Goal: Find specific page/section: Find specific page/section

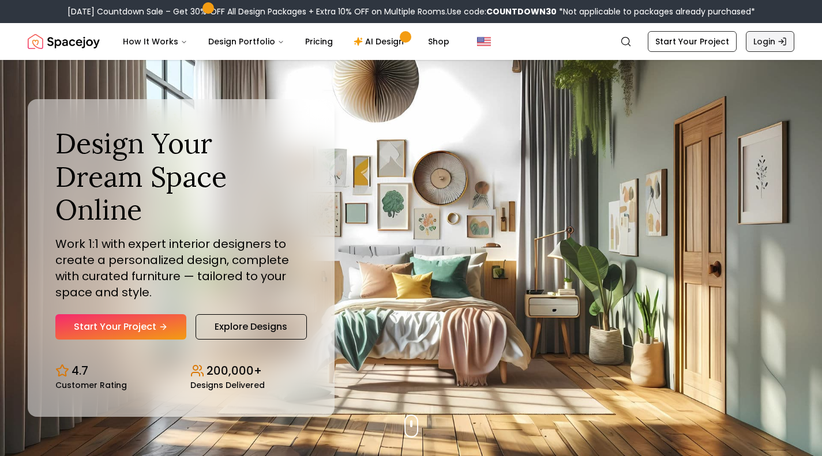
click at [780, 43] on icon "Global" at bounding box center [781, 41] width 9 height 9
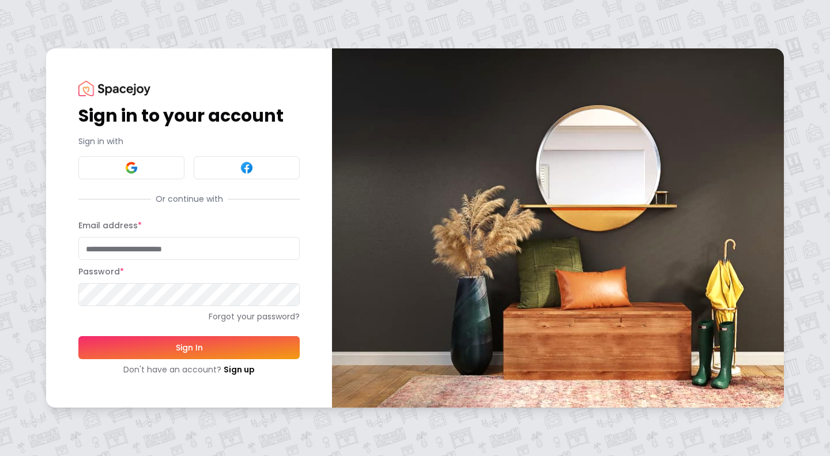
click at [198, 244] on input "Email address *" at bounding box center [188, 248] width 221 height 23
type input "**********"
click at [205, 346] on button "Sign In" at bounding box center [188, 347] width 221 height 23
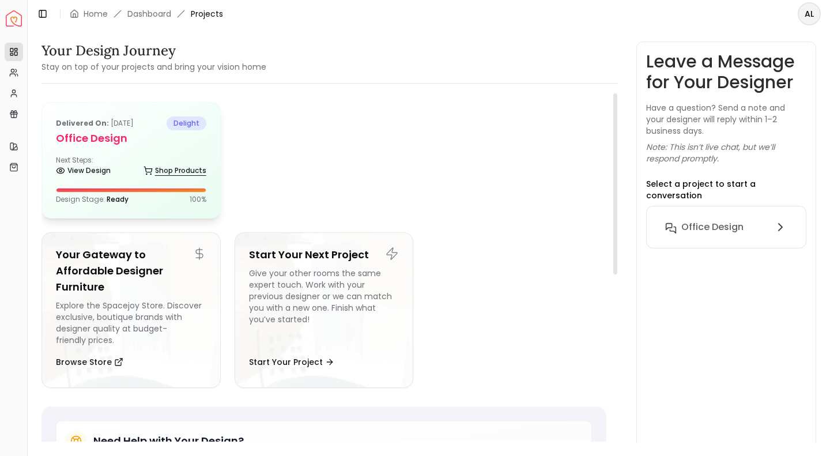
click at [194, 169] on link "Shop Products" at bounding box center [175, 171] width 63 height 16
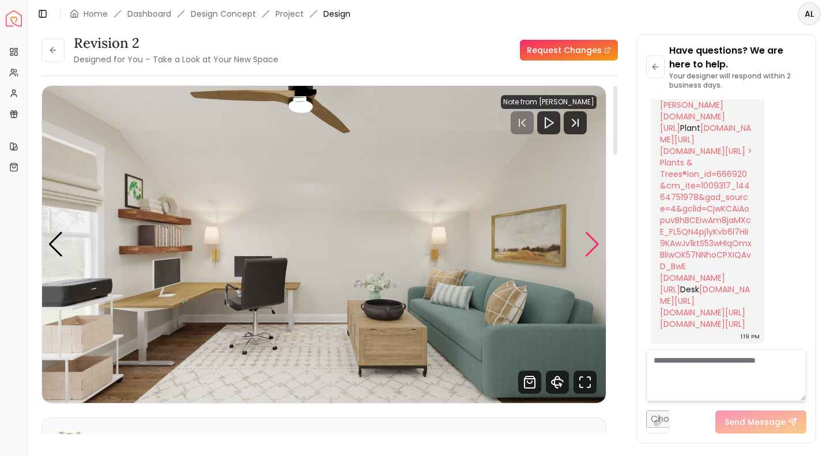
click at [596, 243] on div "Next slide" at bounding box center [593, 244] width 16 height 25
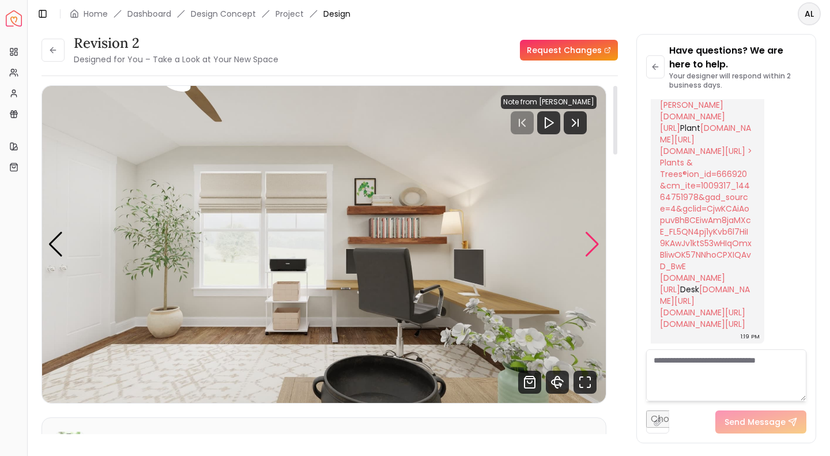
click at [596, 243] on div "Next slide" at bounding box center [593, 244] width 16 height 25
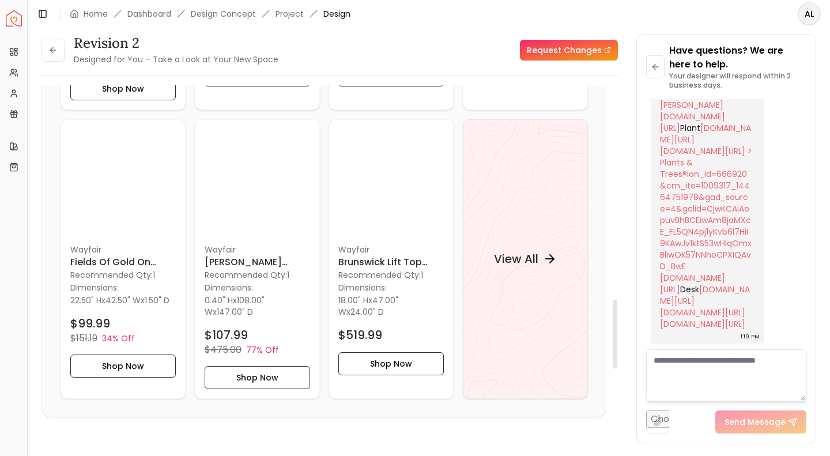
scroll to position [1086, 0]
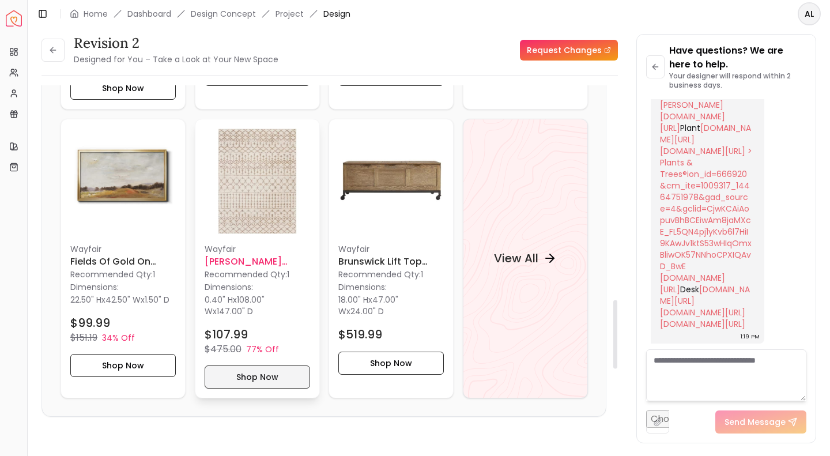
click at [256, 377] on button "Shop Now" at bounding box center [258, 376] width 106 height 23
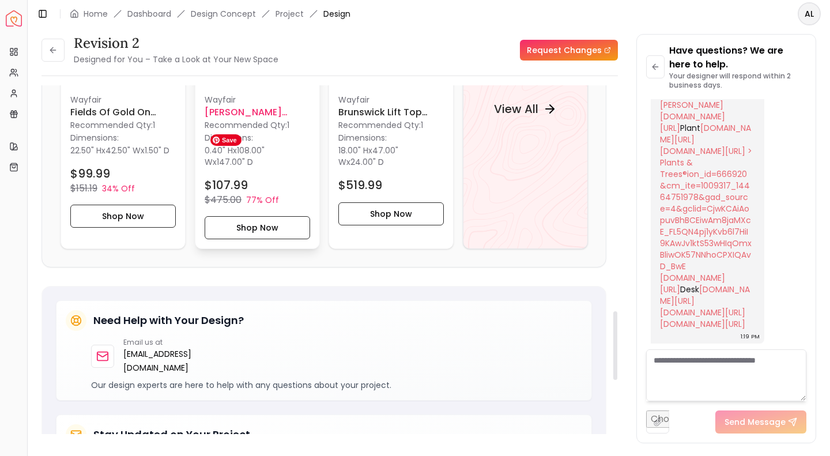
scroll to position [1144, 0]
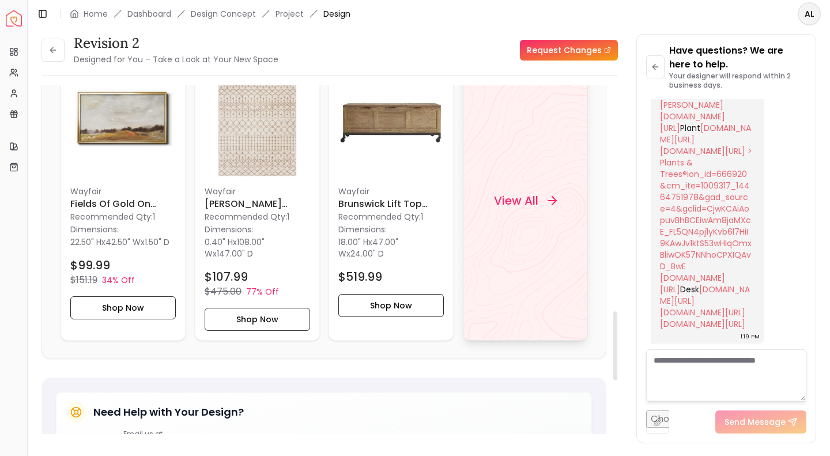
click at [518, 194] on h4 "View All" at bounding box center [516, 201] width 44 height 16
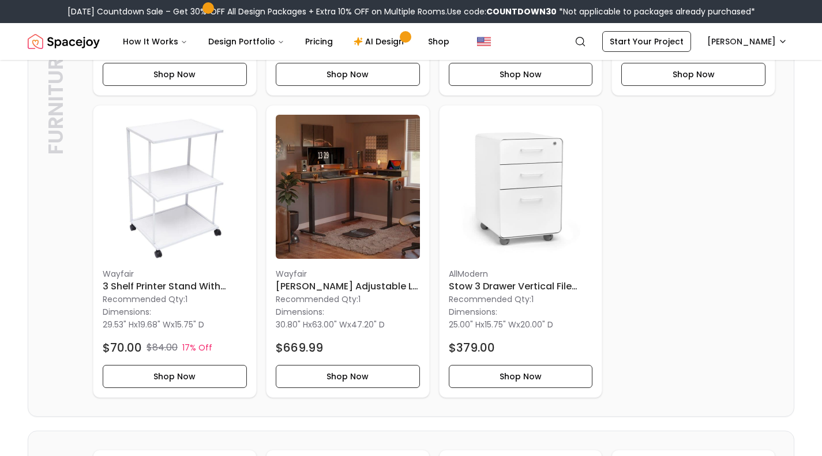
scroll to position [548, 0]
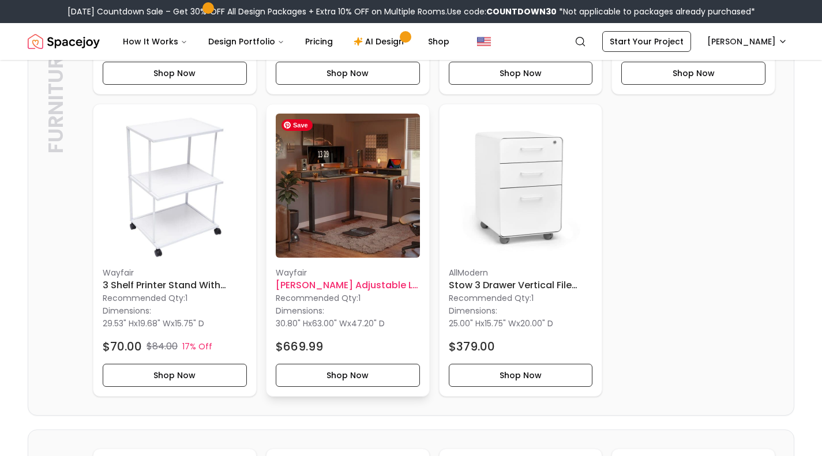
click at [331, 239] on img at bounding box center [348, 186] width 144 height 144
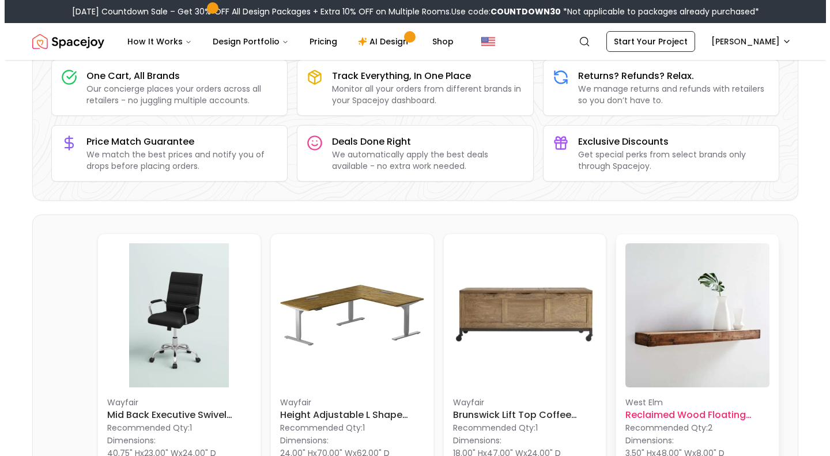
scroll to position [0, 0]
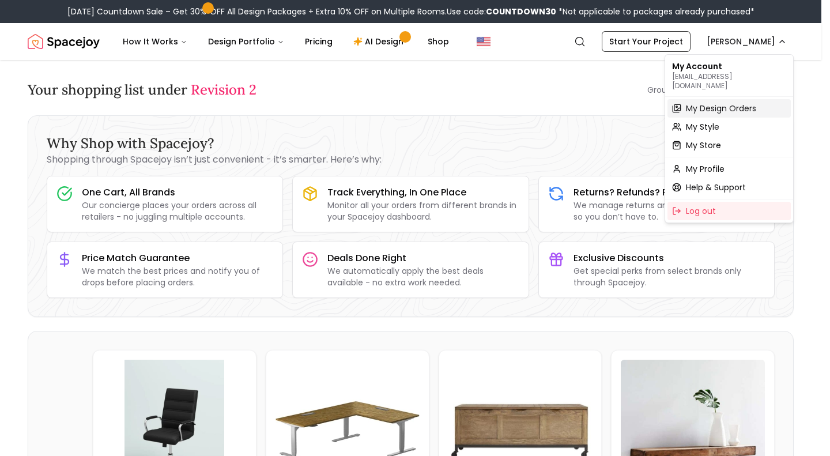
click at [735, 103] on span "My Design Orders" at bounding box center [721, 109] width 70 height 12
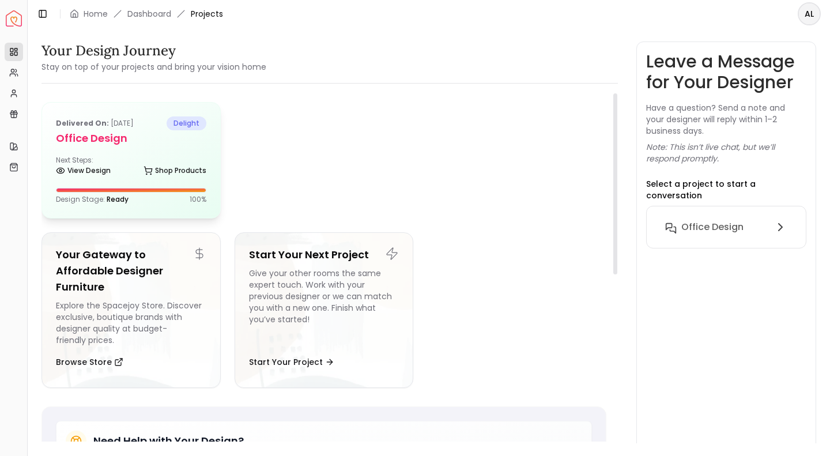
click at [170, 182] on div "Delivered on: [DATE] delight Office Design Next Steps: View Design Shop Product…" at bounding box center [131, 160] width 178 height 115
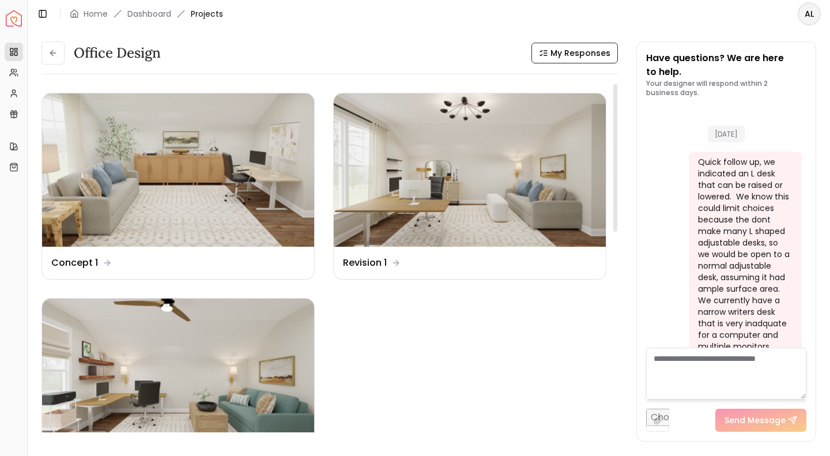
scroll to position [5728, 0]
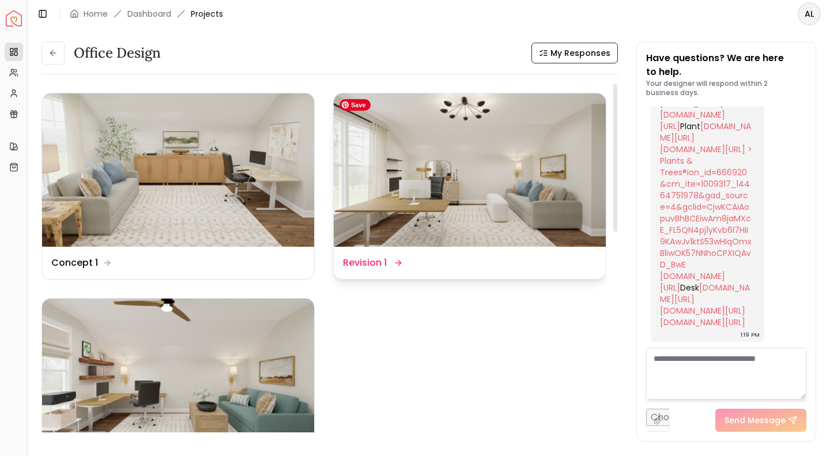
click at [483, 172] on img at bounding box center [470, 169] width 272 height 153
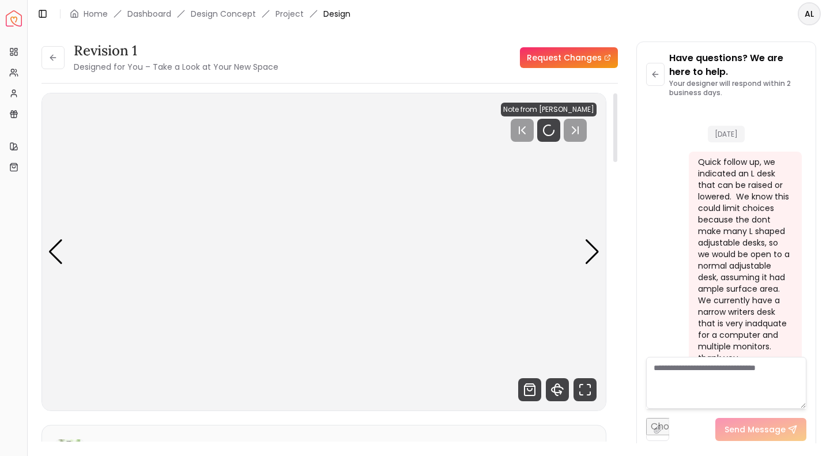
scroll to position [5719, 0]
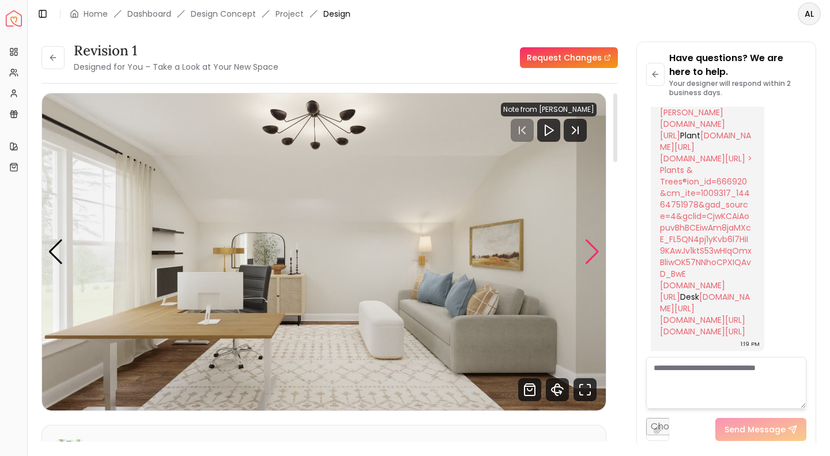
click at [595, 243] on div "Next slide" at bounding box center [593, 251] width 16 height 25
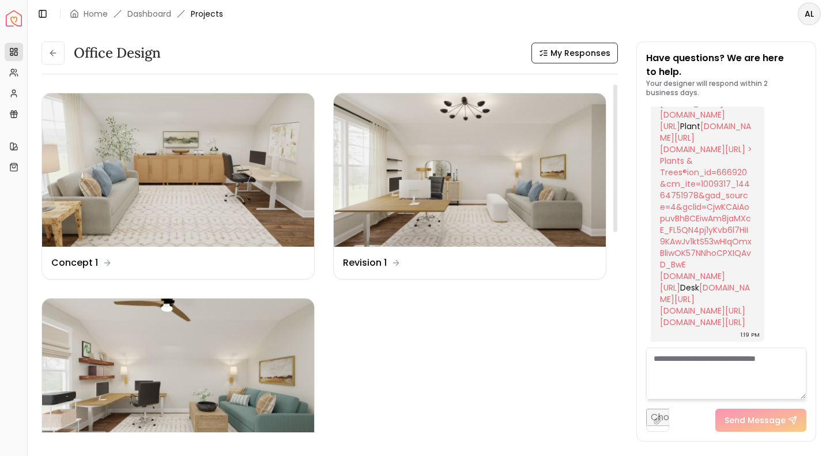
scroll to position [1, 0]
click at [195, 168] on img at bounding box center [178, 169] width 272 height 153
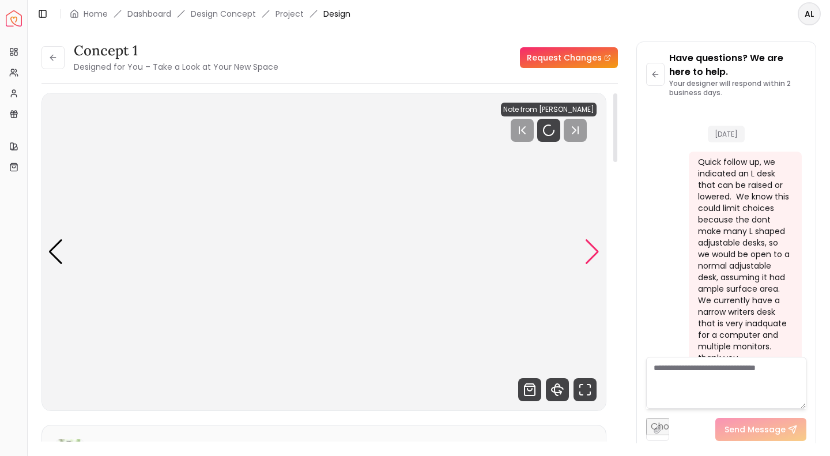
scroll to position [5719, 0]
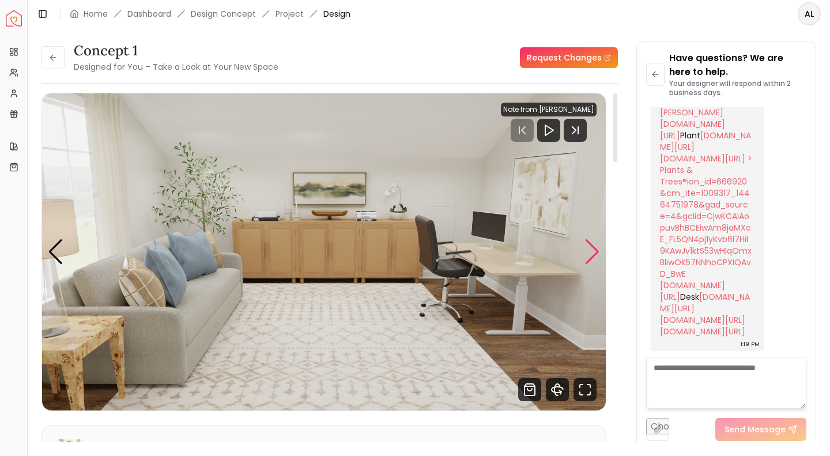
click at [596, 251] on div "Next slide" at bounding box center [593, 251] width 16 height 25
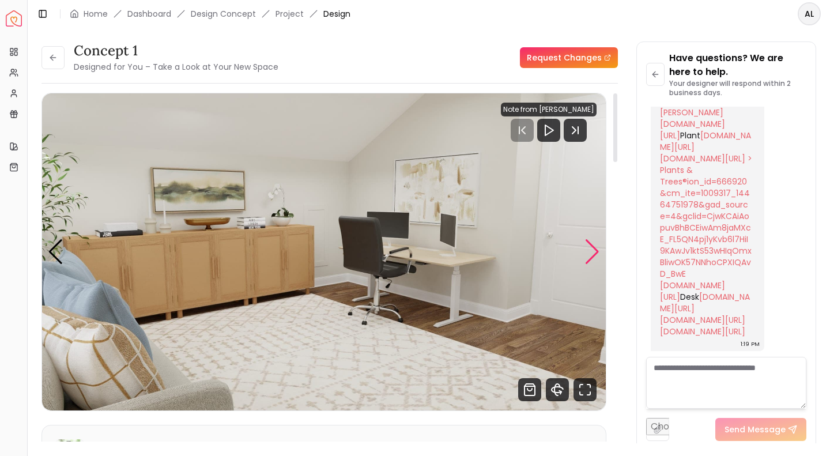
click at [596, 251] on div "Next slide" at bounding box center [593, 251] width 16 height 25
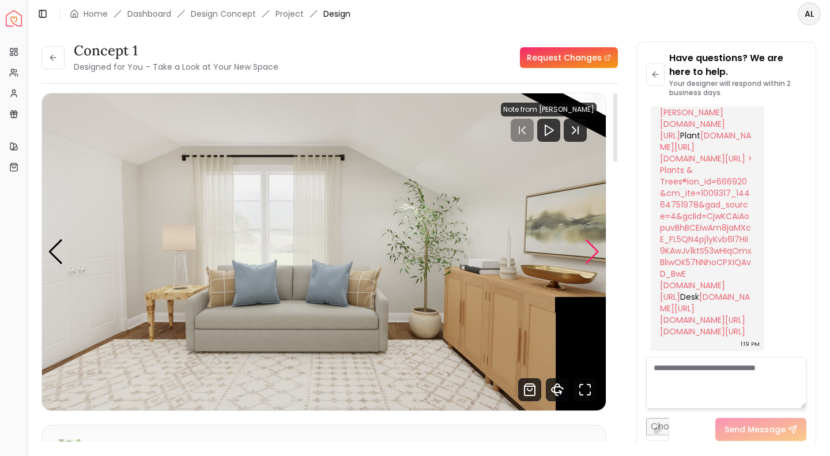
click at [596, 251] on div "Next slide" at bounding box center [593, 251] width 16 height 25
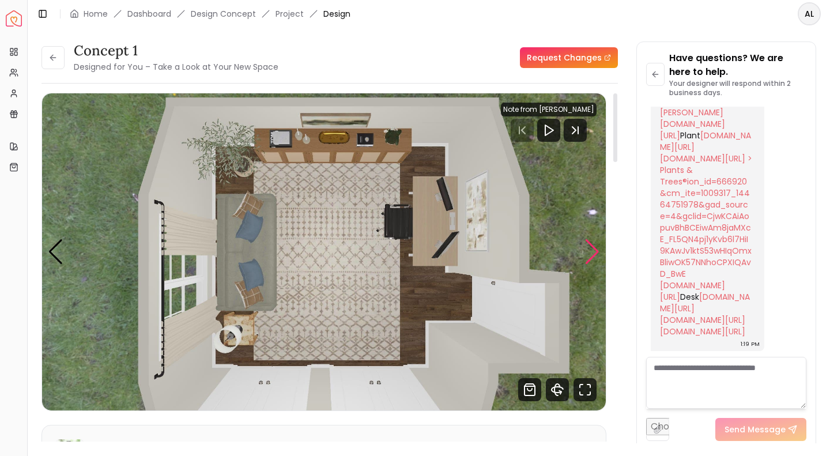
click at [596, 251] on div "Next slide" at bounding box center [593, 251] width 16 height 25
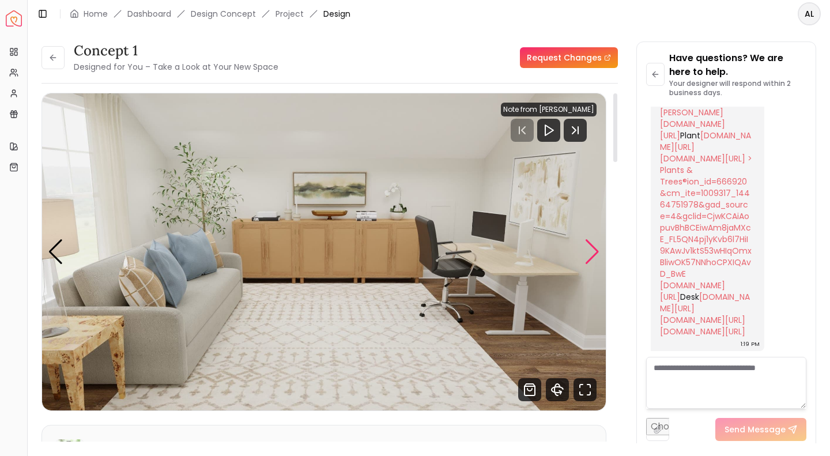
click at [596, 251] on div "Next slide" at bounding box center [593, 251] width 16 height 25
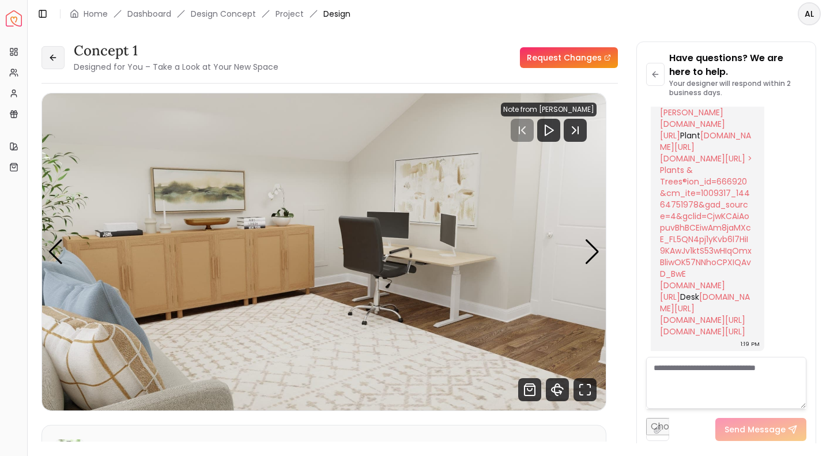
click at [62, 59] on button at bounding box center [53, 57] width 23 height 23
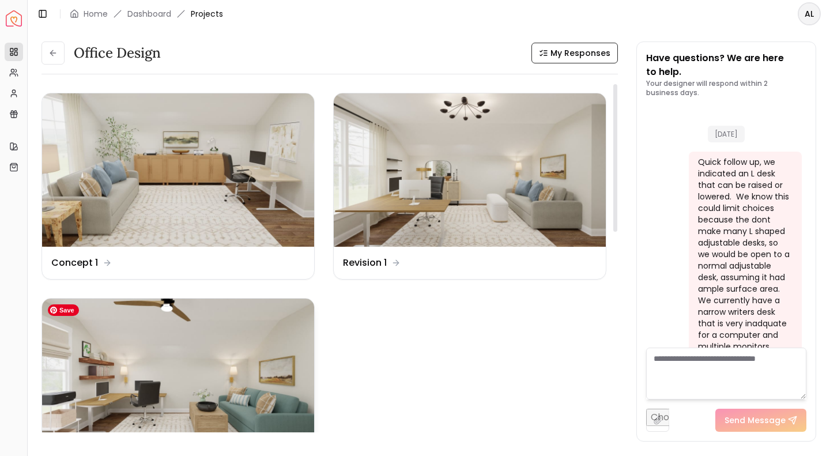
scroll to position [5728, 0]
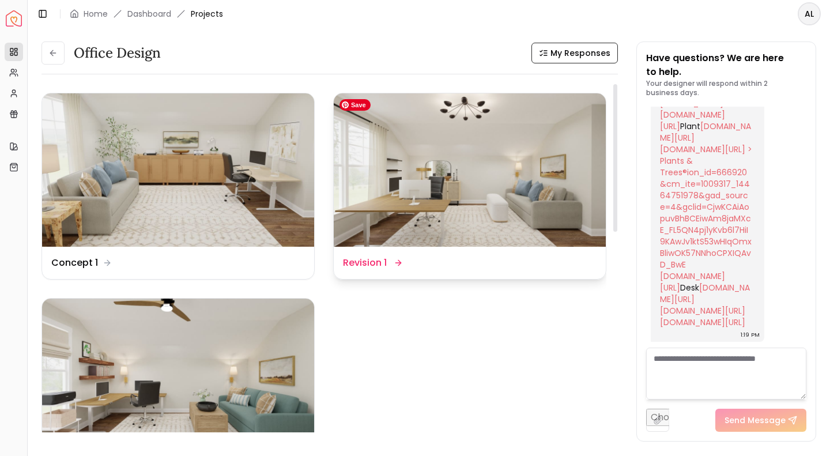
click at [502, 180] on img at bounding box center [470, 169] width 272 height 153
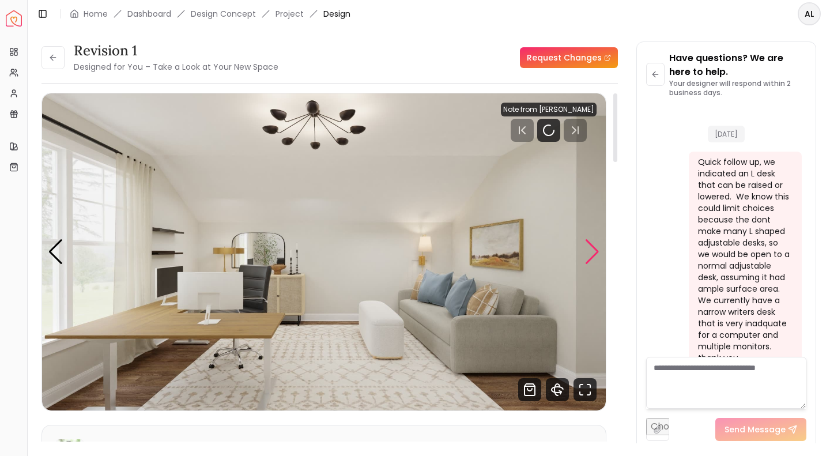
scroll to position [5719, 0]
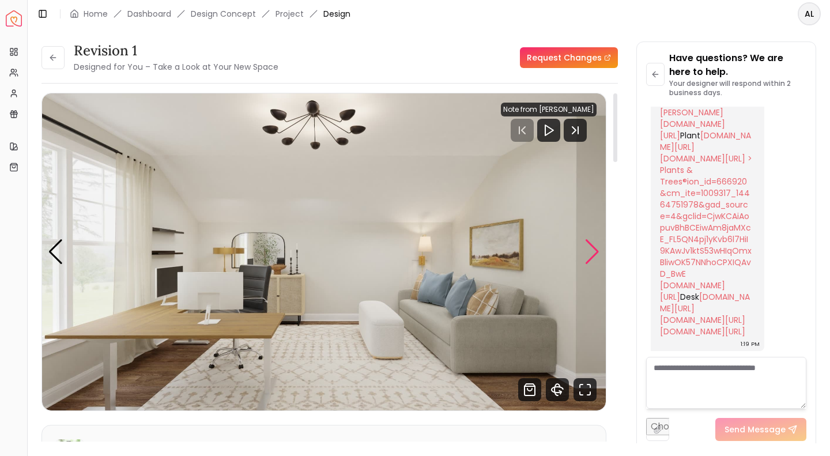
click at [595, 246] on div "Next slide" at bounding box center [593, 251] width 16 height 25
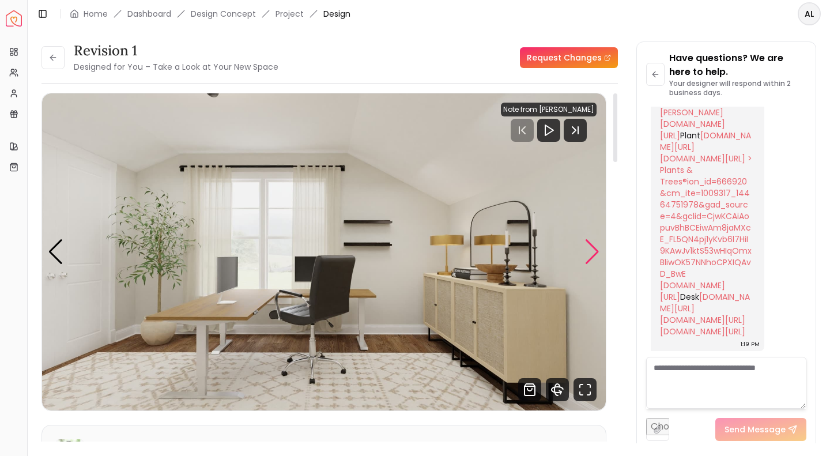
click at [595, 246] on div "Next slide" at bounding box center [593, 251] width 16 height 25
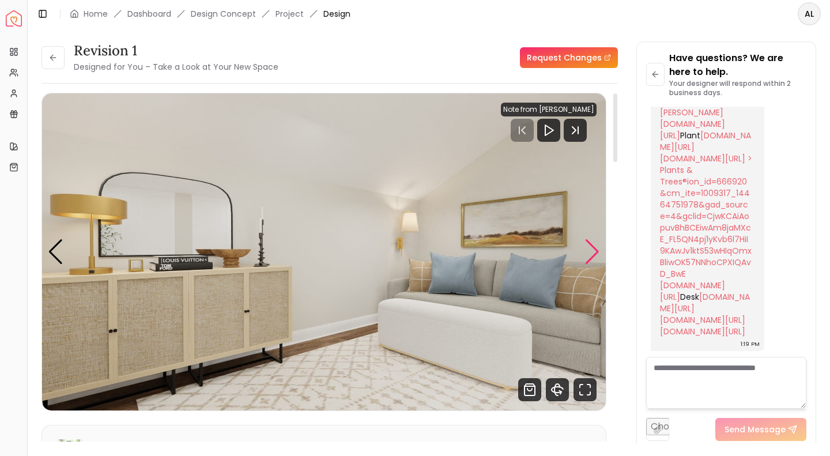
click at [595, 246] on div "Next slide" at bounding box center [593, 251] width 16 height 25
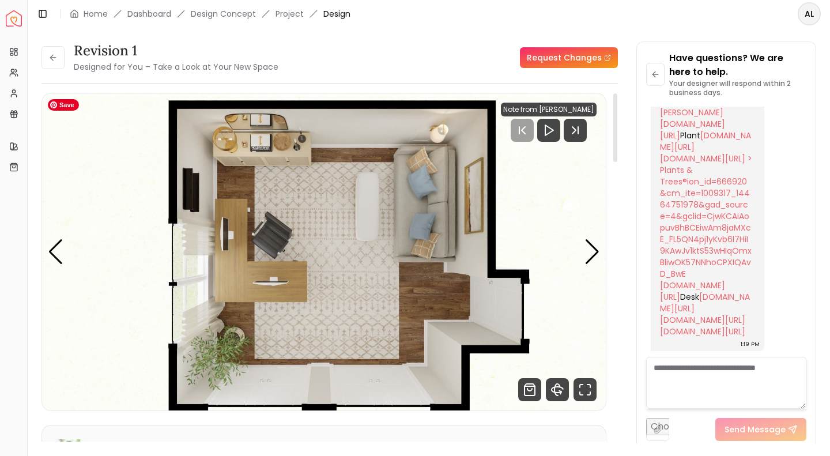
click at [65, 260] on img "4 / 4" at bounding box center [324, 251] width 564 height 317
click at [594, 250] on div "Next slide" at bounding box center [593, 251] width 16 height 25
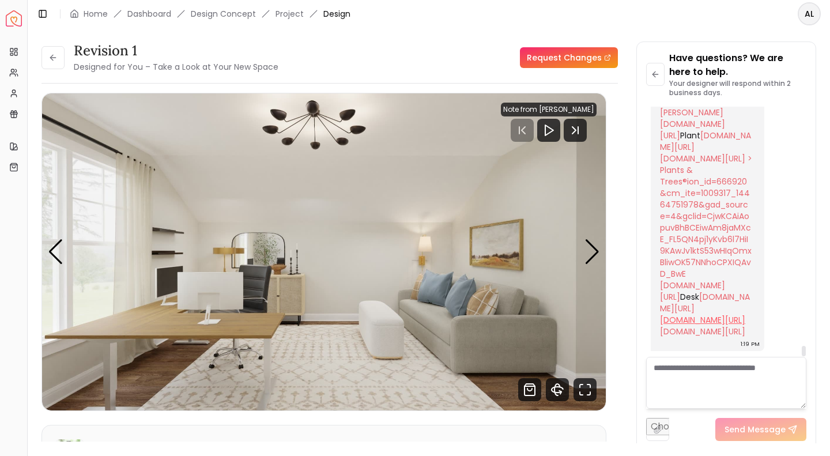
click at [679, 314] on link "[DOMAIN_NAME][URL]" at bounding box center [702, 320] width 85 height 12
